Goal: Task Accomplishment & Management: Use online tool/utility

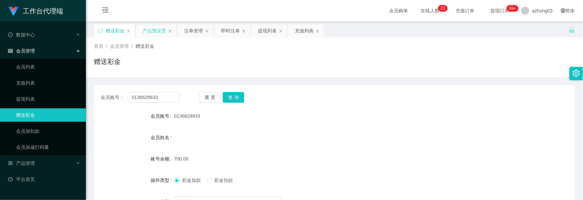
click at [147, 34] on div "产品预设置" at bounding box center [153, 30] width 23 height 13
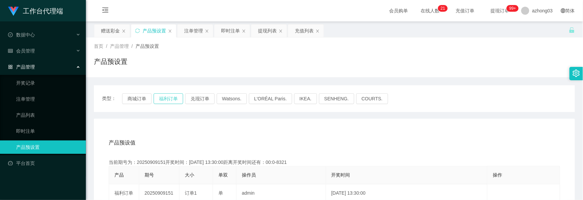
click at [166, 97] on button "福利订单" at bounding box center [169, 99] width 30 height 11
click at [165, 97] on button "福利订单" at bounding box center [169, 99] width 30 height 11
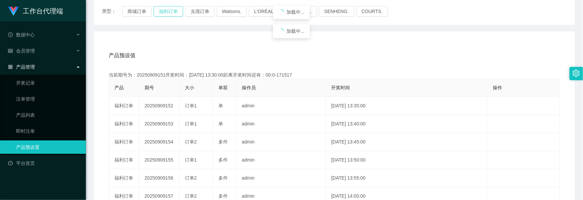
scroll to position [89, 0]
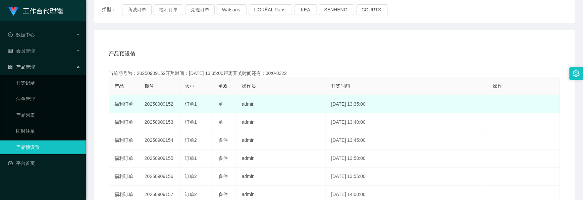
click at [163, 104] on td "20250909152" at bounding box center [159, 105] width 40 height 18
click at [162, 104] on td "20250909152" at bounding box center [159, 105] width 40 height 18
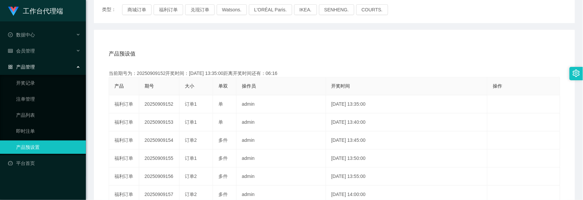
copy td "20250909152"
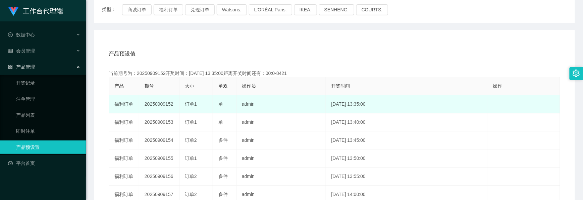
click at [161, 102] on td "20250909152" at bounding box center [159, 105] width 40 height 18
click at [159, 103] on td "20250909152" at bounding box center [159, 105] width 40 height 18
copy td "20250909152"
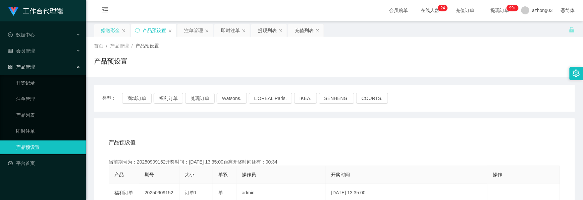
scroll to position [0, 0]
click at [115, 29] on div "赠送彩金" at bounding box center [110, 30] width 19 height 13
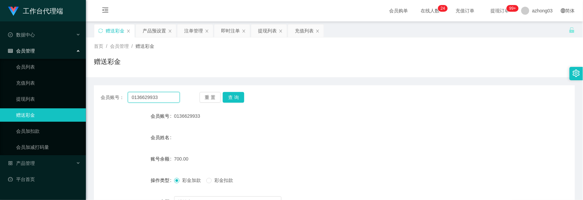
drag, startPoint x: 164, startPoint y: 100, endPoint x: 121, endPoint y: 92, distance: 43.7
click at [121, 92] on div "会员账号： 0136629933" at bounding box center [140, 97] width 79 height 11
click at [225, 97] on button "查 询" at bounding box center [233, 97] width 21 height 11
click at [233, 99] on button "查 询" at bounding box center [233, 97] width 21 height 11
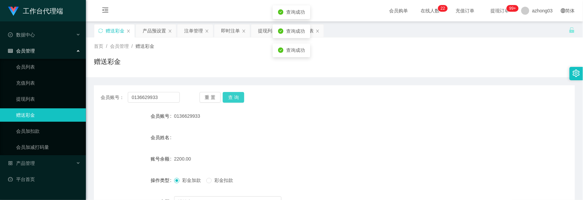
click at [233, 99] on button "查 询" at bounding box center [233, 97] width 21 height 11
click at [233, 99] on div "重 置 查 询" at bounding box center [238, 97] width 79 height 11
click at [233, 99] on button "查 询" at bounding box center [233, 97] width 21 height 11
click at [132, 99] on input "0136629933" at bounding box center [154, 97] width 52 height 11
click at [234, 96] on button "查 询" at bounding box center [233, 97] width 21 height 11
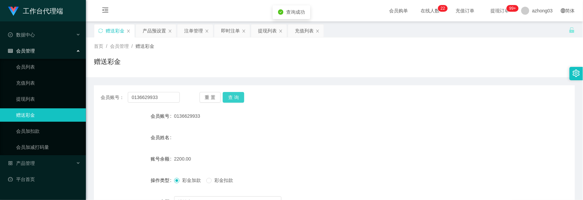
click at [233, 97] on button "查 询" at bounding box center [233, 97] width 21 height 11
click at [233, 97] on div "重 置 查 询" at bounding box center [238, 97] width 79 height 11
click at [233, 97] on button "查 询" at bounding box center [233, 97] width 21 height 11
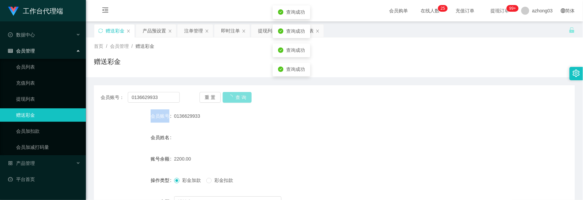
click at [233, 97] on div "重 置 查 询" at bounding box center [238, 97] width 79 height 11
click at [233, 97] on button "查 询" at bounding box center [233, 97] width 21 height 11
click at [232, 98] on div "重 置 查 询" at bounding box center [238, 97] width 79 height 11
click at [232, 98] on button "查 询" at bounding box center [233, 97] width 21 height 11
click at [232, 98] on div "重 置 查 询" at bounding box center [238, 97] width 79 height 11
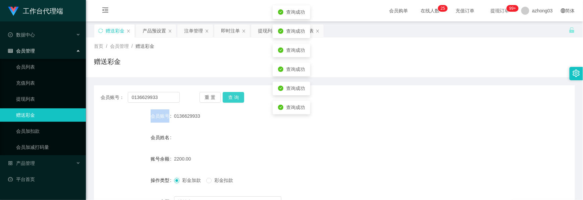
click at [232, 98] on button "查 询" at bounding box center [233, 97] width 21 height 11
click at [232, 98] on div "重 置 查 询" at bounding box center [238, 97] width 79 height 11
click at [231, 99] on div "重 置 查 询" at bounding box center [238, 97] width 79 height 11
click at [231, 99] on button "查 询" at bounding box center [233, 97] width 21 height 11
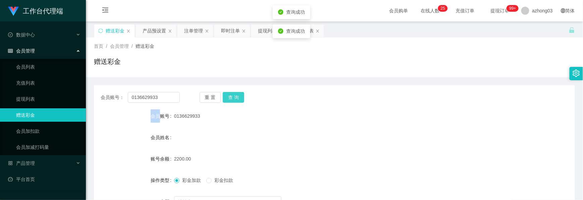
click at [231, 99] on button "查 询" at bounding box center [233, 97] width 21 height 11
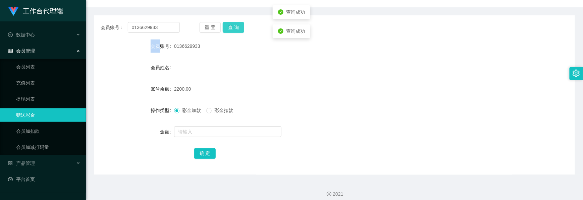
scroll to position [75, 0]
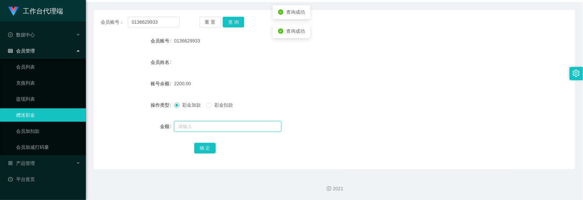
click at [207, 126] on input "text" at bounding box center [227, 126] width 107 height 11
type input "750"
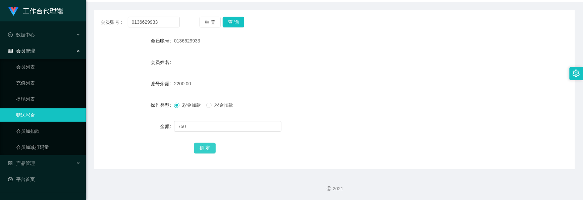
click at [206, 150] on button "确 定" at bounding box center [204, 148] width 21 height 11
